Goal: Check status: Check status

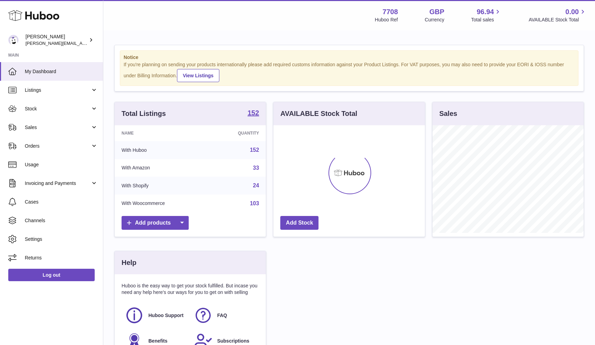
scroll to position [107, 152]
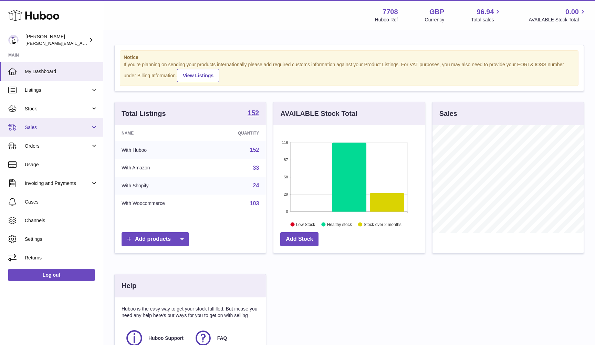
click at [32, 124] on span "Sales" at bounding box center [58, 127] width 66 height 7
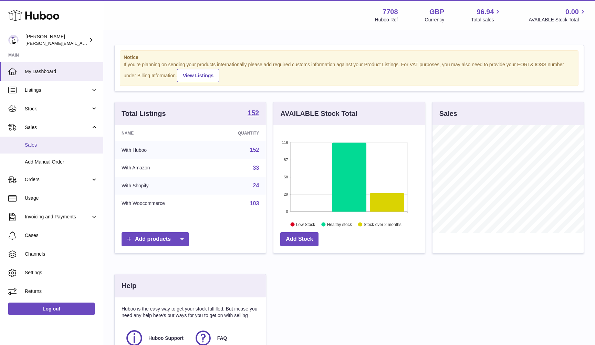
click at [28, 147] on link "Sales" at bounding box center [51, 144] width 103 height 17
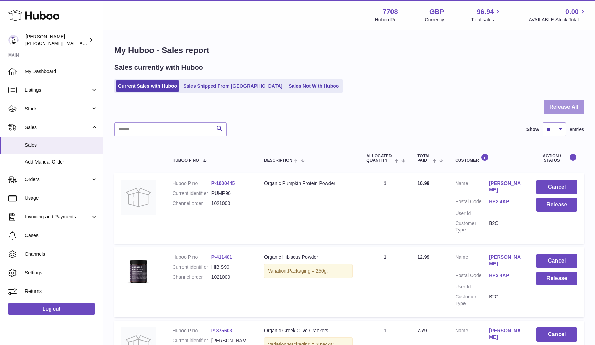
click at [568, 108] on button "Release All" at bounding box center [564, 107] width 40 height 14
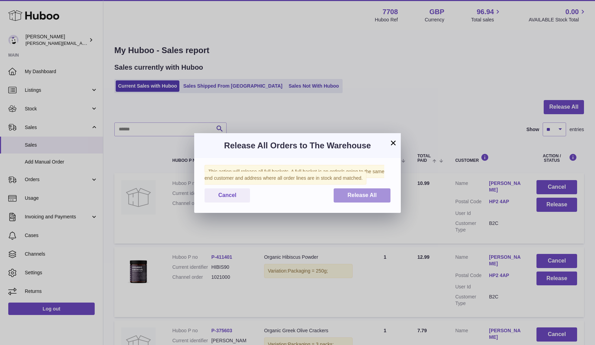
click at [364, 196] on span "Release All" at bounding box center [362, 195] width 29 height 6
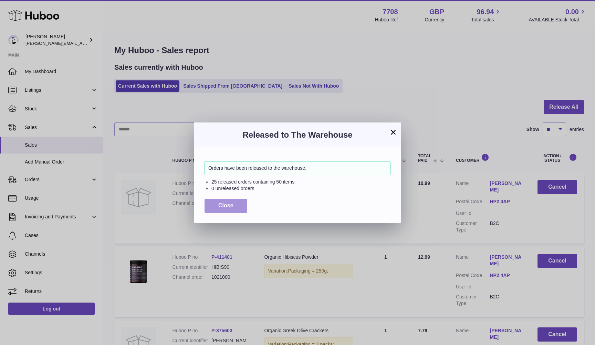
click at [208, 205] on button "Close" at bounding box center [226, 205] width 43 height 14
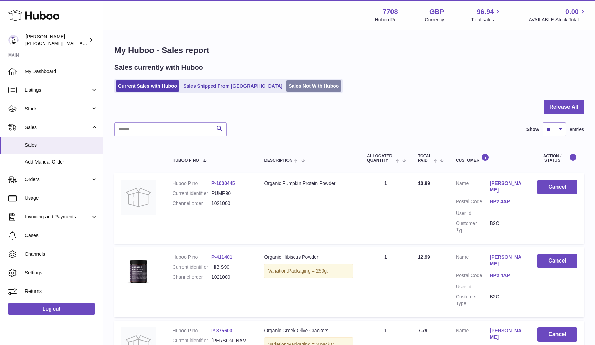
click at [286, 86] on link "Sales Not With Huboo" at bounding box center [313, 85] width 55 height 11
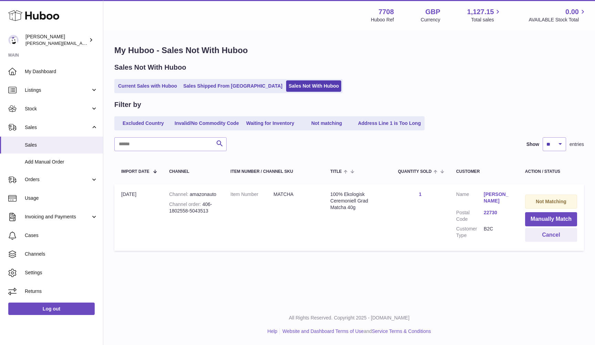
drag, startPoint x: 501, startPoint y: 200, endPoint x: 491, endPoint y: 197, distance: 10.6
click at [491, 197] on link "Håkan Holmquist" at bounding box center [498, 197] width 28 height 13
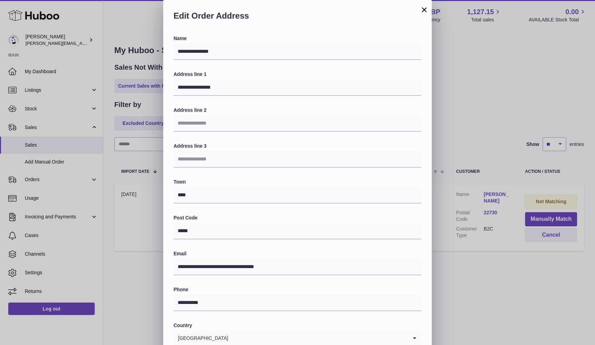
click at [467, 155] on div "**********" at bounding box center [297, 206] width 595 height 413
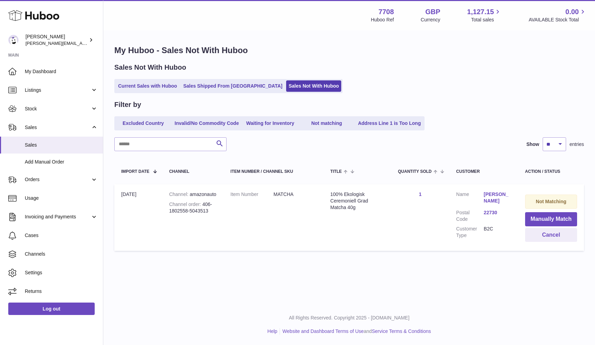
drag, startPoint x: 481, startPoint y: 193, endPoint x: 501, endPoint y: 202, distance: 21.7
click at [501, 202] on dl "Customer Name Håkan Holmquist Postal Code 22730 Customer Type B2C" at bounding box center [483, 216] width 55 height 51
copy dl "Håkan Holmquist"
